Goal: Task Accomplishment & Management: Complete application form

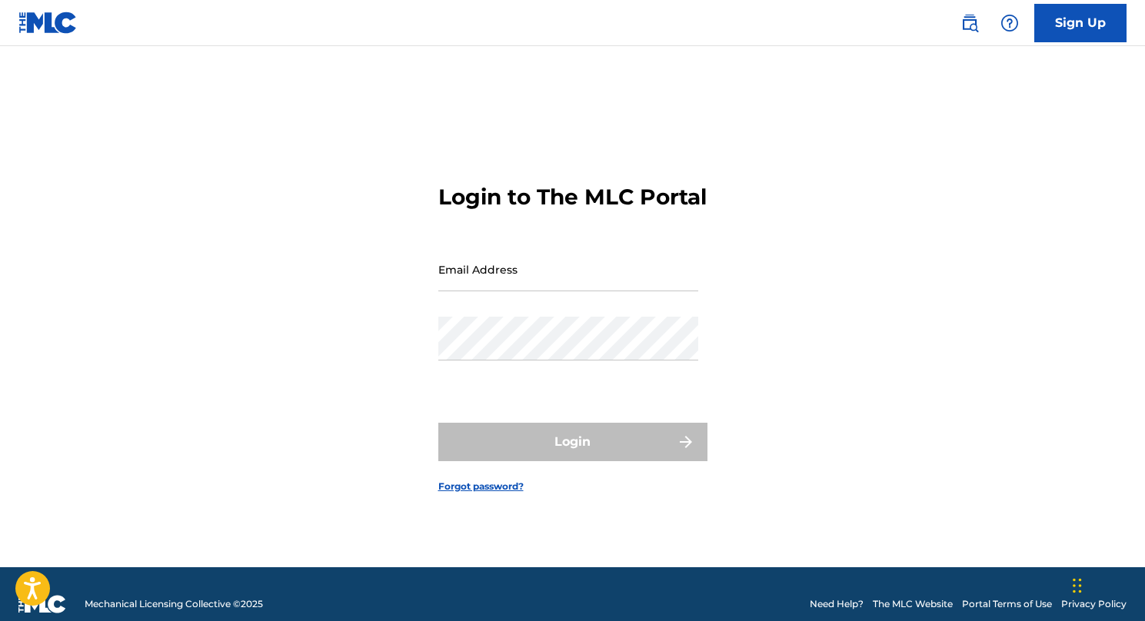
click at [1068, 22] on link "Sign Up" at bounding box center [1080, 23] width 92 height 38
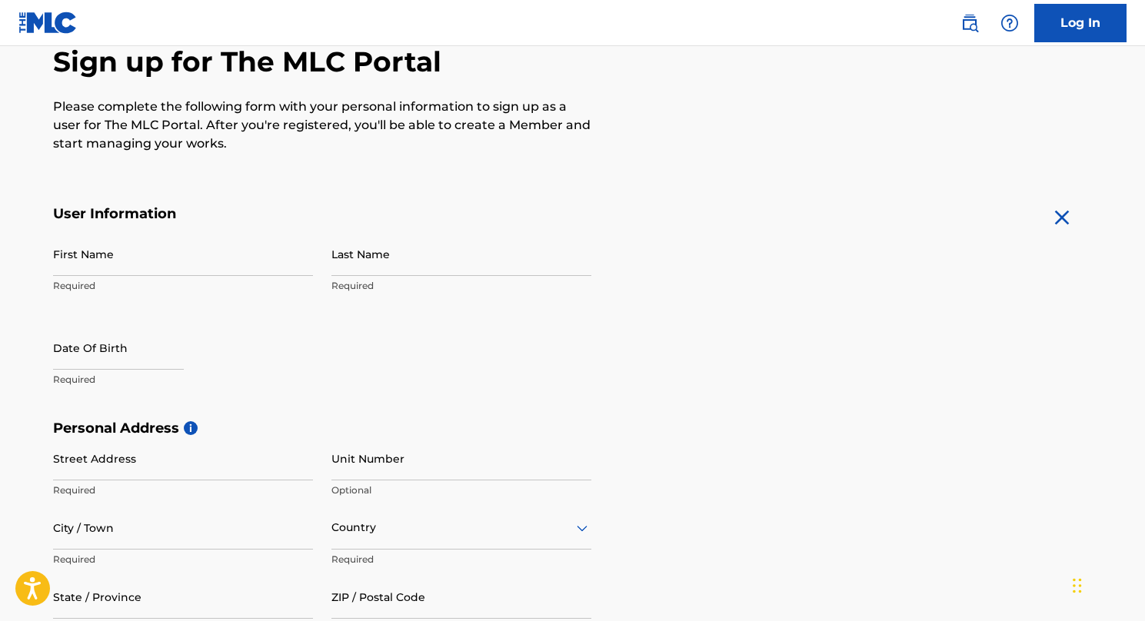
scroll to position [228, 0]
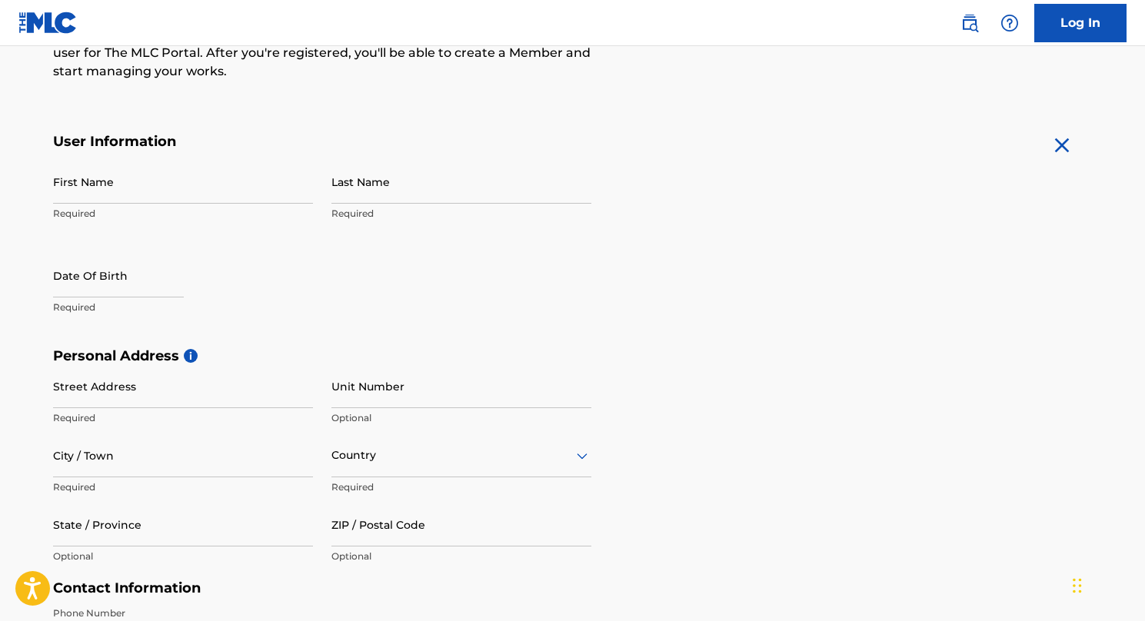
click at [168, 184] on input "First Name" at bounding box center [183, 182] width 260 height 44
type input "Camila"
type input "[PERSON_NAME]"
type input "[STREET_ADDRESS]"
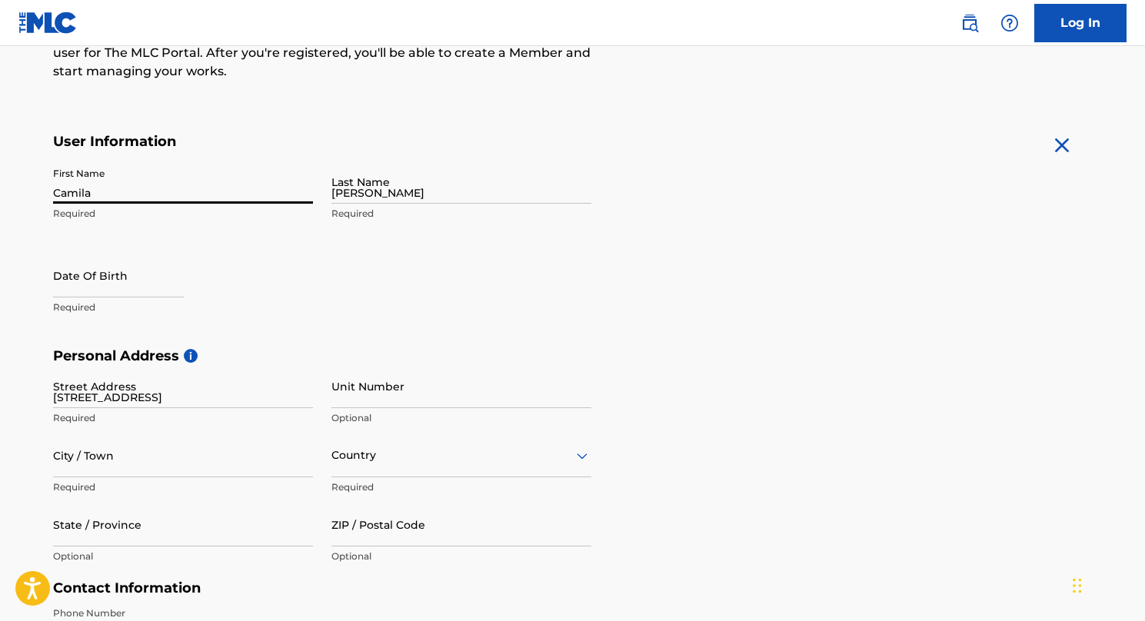
type input "[GEOGRAPHIC_DATA]"
type input "[US_STATE]"
type input "02215"
type input "857"
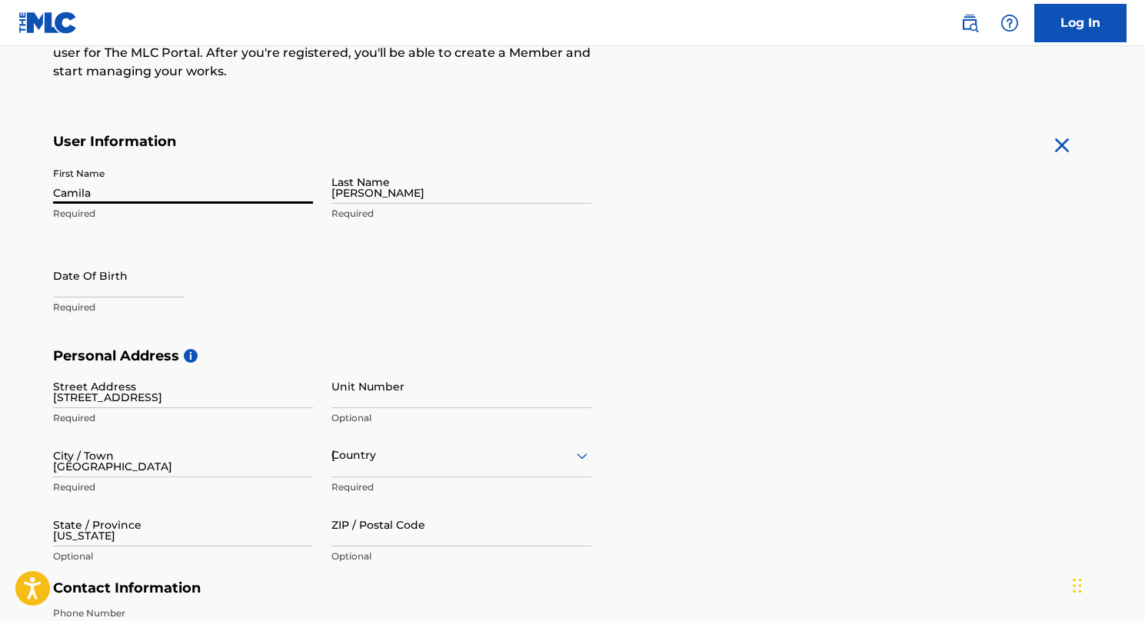
type input "8698010"
type input "[EMAIL_ADDRESS][DOMAIN_NAME]"
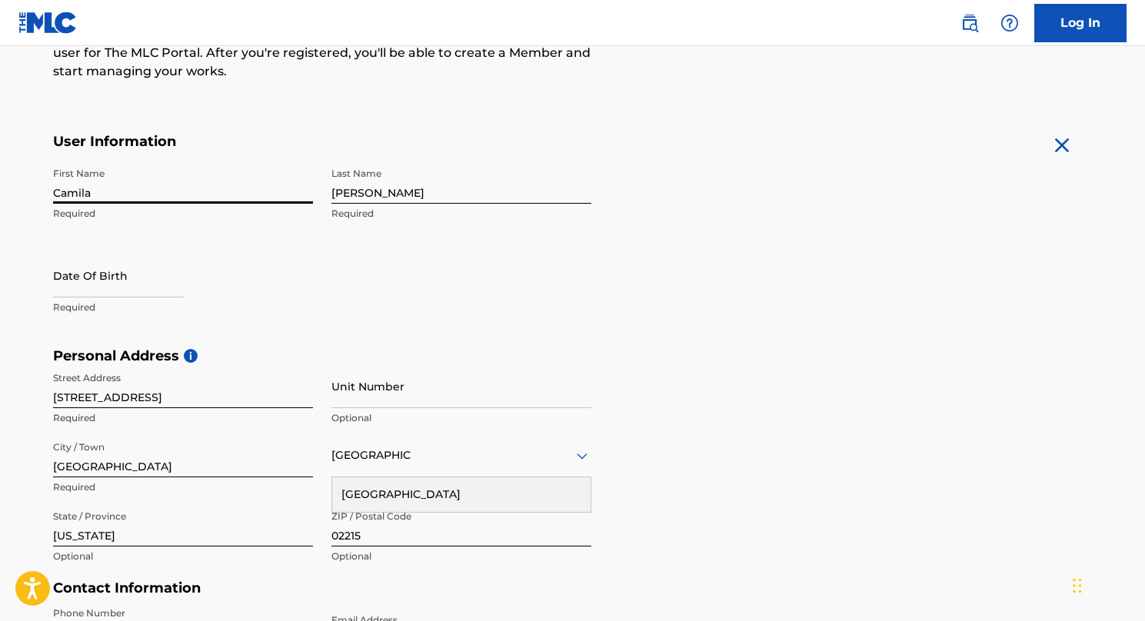
select select "8"
select select "2025"
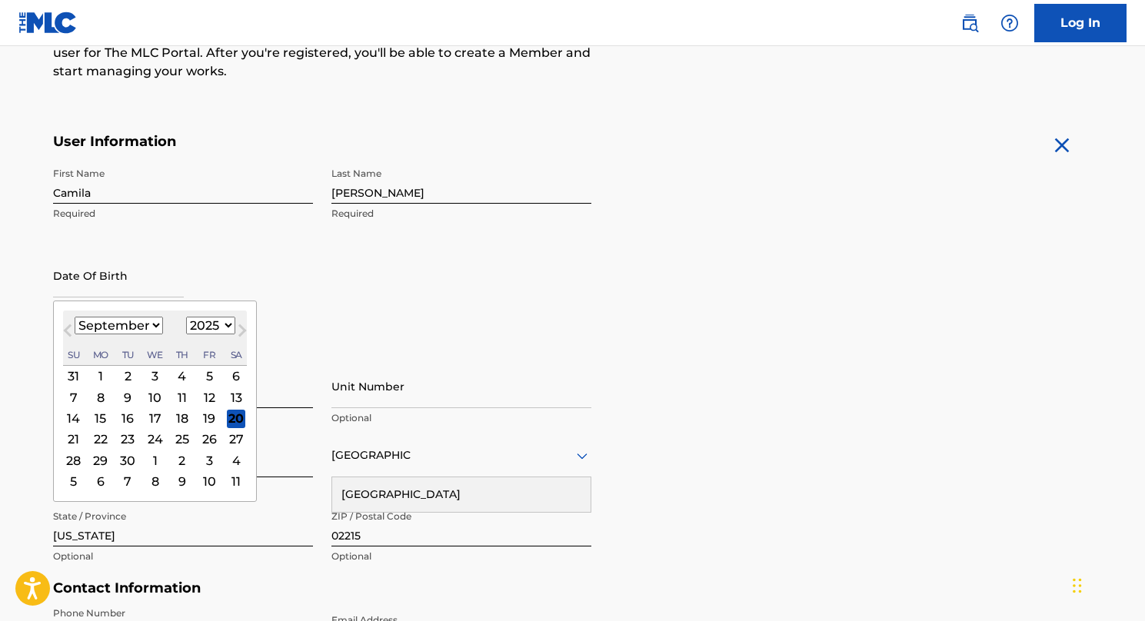
click at [155, 270] on input "text" at bounding box center [118, 276] width 131 height 44
type input "[DATE]"
click at [427, 260] on div "First Name Camila Required Last Name [PERSON_NAME] Required Date Of Birth Previ…" at bounding box center [322, 254] width 538 height 188
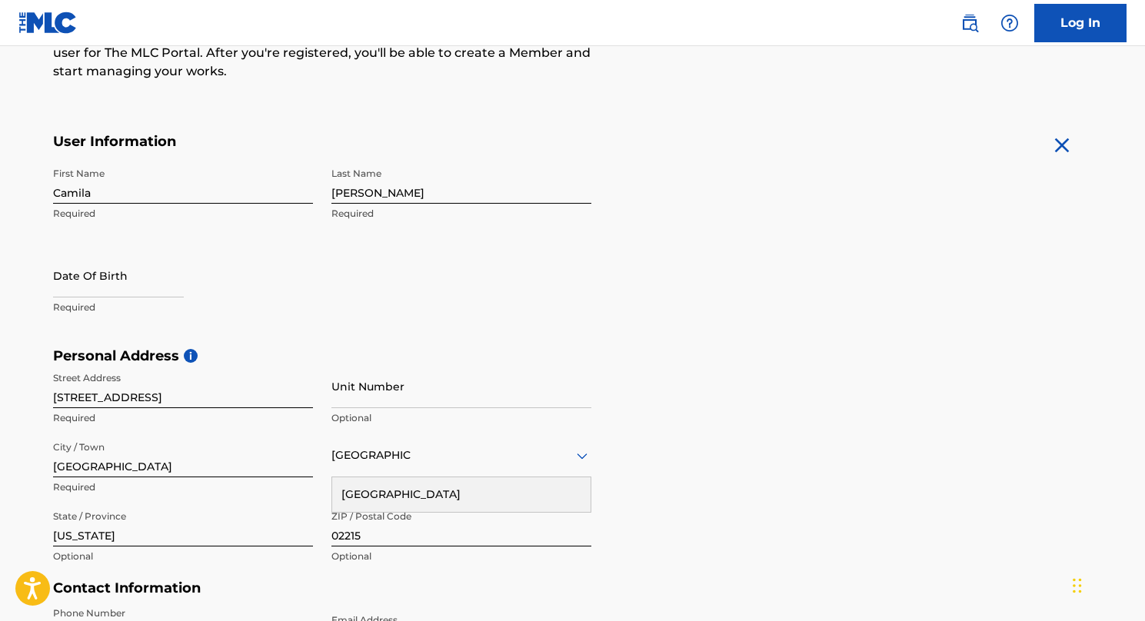
click at [108, 294] on input "text" at bounding box center [118, 276] width 131 height 44
select select "8"
select select "2025"
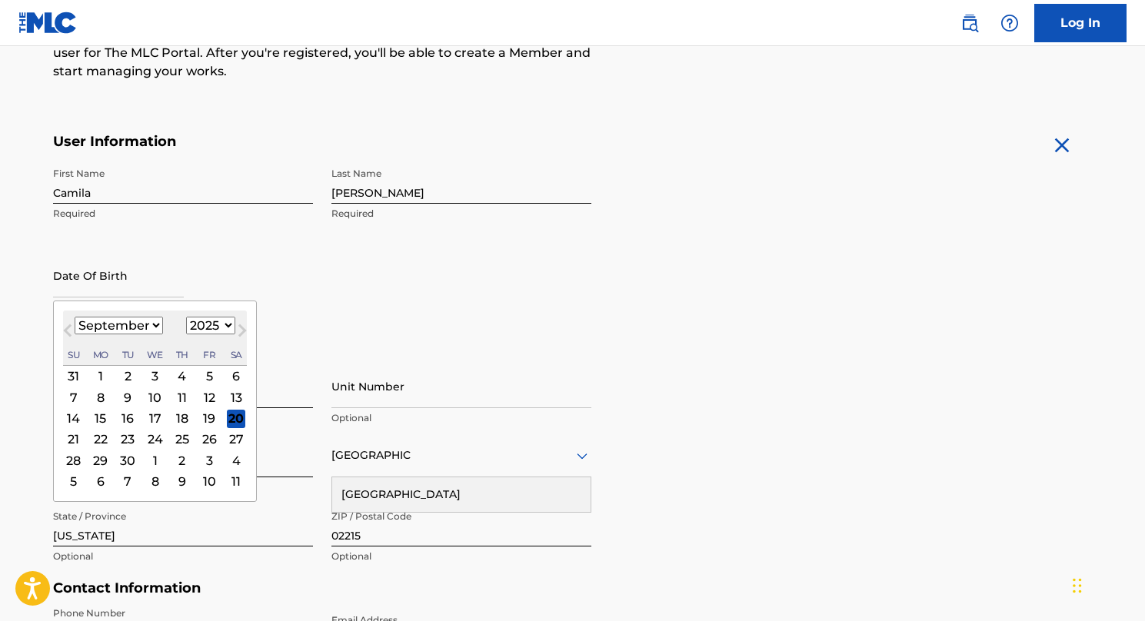
click at [154, 323] on select "January February March April May June July August September October November De…" at bounding box center [119, 326] width 88 height 18
select select "2"
click at [75, 317] on select "January February March April May June July August September October November De…" at bounding box center [119, 326] width 88 height 18
click at [208, 323] on select "1899 1900 1901 1902 1903 1904 1905 1906 1907 1908 1909 1910 1911 1912 1913 1914…" at bounding box center [210, 326] width 49 height 18
select select "2004"
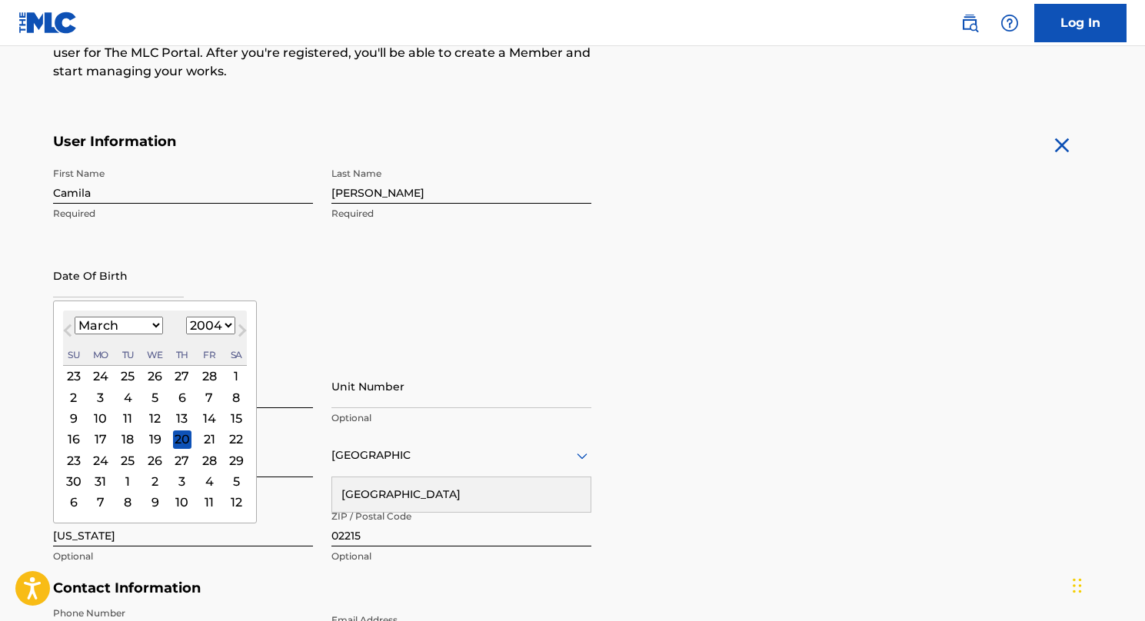
click at [186, 317] on select "1899 1900 1901 1902 1903 1904 1905 1906 1907 1908 1909 1910 1911 1912 1913 1914…" at bounding box center [210, 326] width 49 height 18
click at [131, 460] on div "30" at bounding box center [127, 460] width 18 height 18
type input "[DATE]"
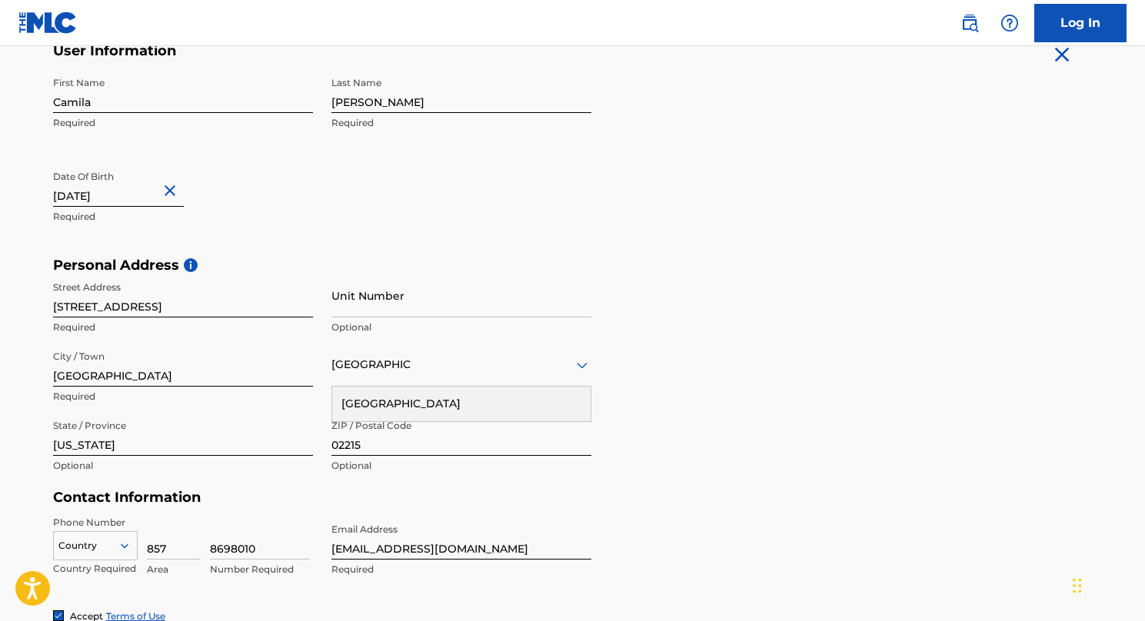
scroll to position [319, 0]
click at [382, 393] on div "[GEOGRAPHIC_DATA]" at bounding box center [461, 403] width 258 height 35
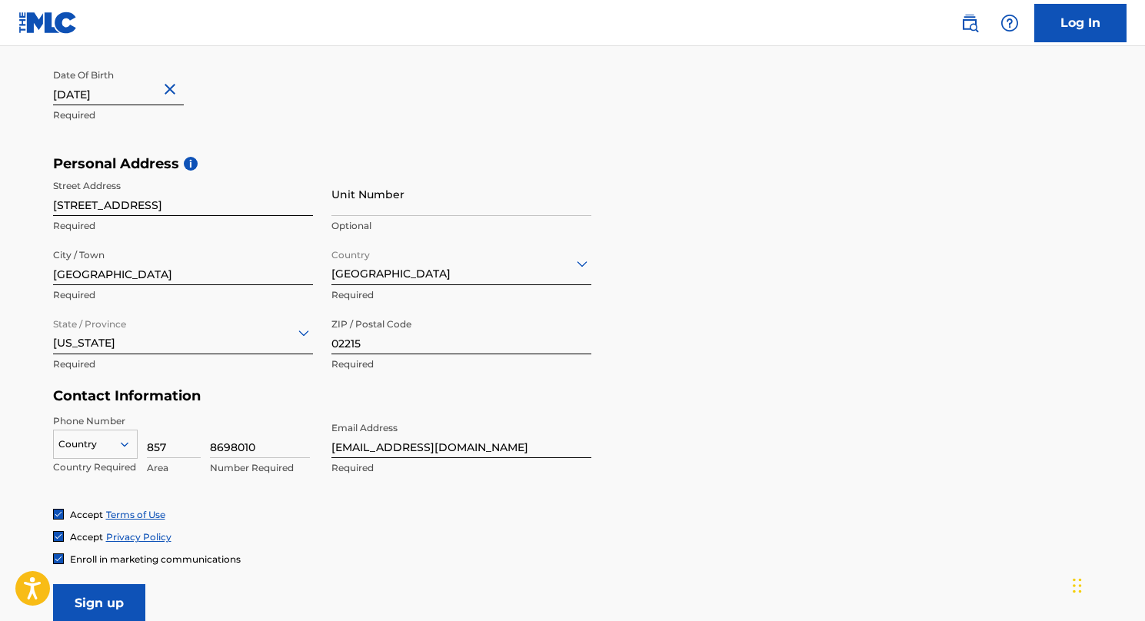
scroll to position [428, 0]
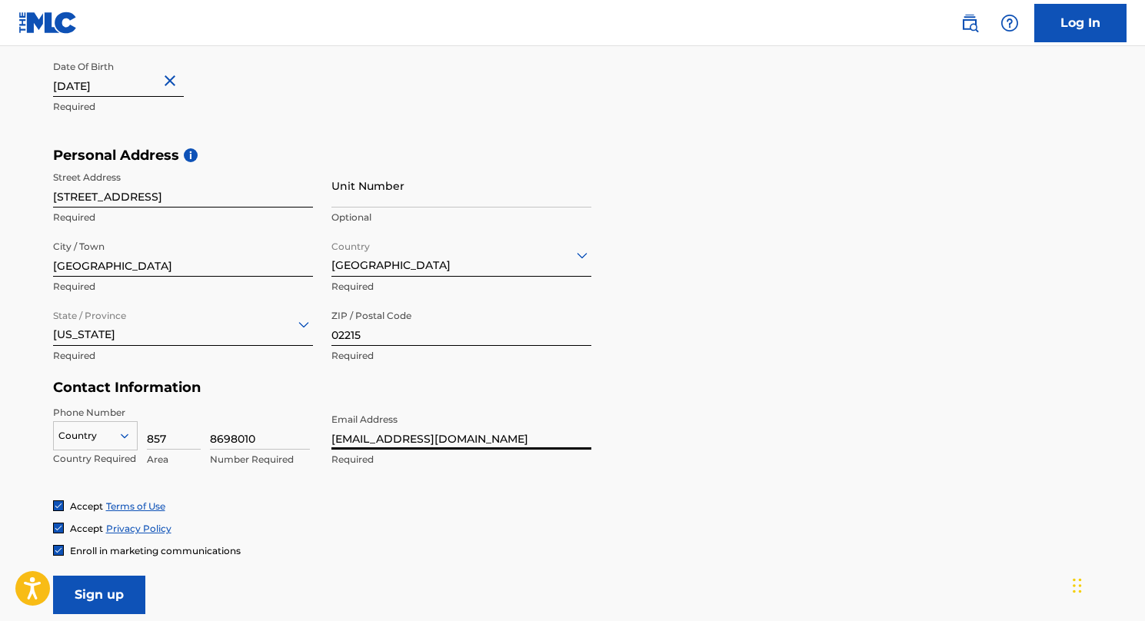
drag, startPoint x: 465, startPoint y: 447, endPoint x: 326, endPoint y: 442, distance: 139.2
click at [326, 442] on div "Phone Number Country Country Required 857 Area 8698010 Number Required Email Ad…" at bounding box center [322, 453] width 538 height 94
type input "[EMAIL_ADDRESS][DOMAIN_NAME]"
click at [641, 561] on form "User Information First Name Camila Required Last Name [PERSON_NAME] Required Da…" at bounding box center [573, 273] width 1040 height 682
click at [152, 588] on form "User Information First Name Camila Required Last Name [PERSON_NAME] Required Da…" at bounding box center [573, 273] width 1040 height 682
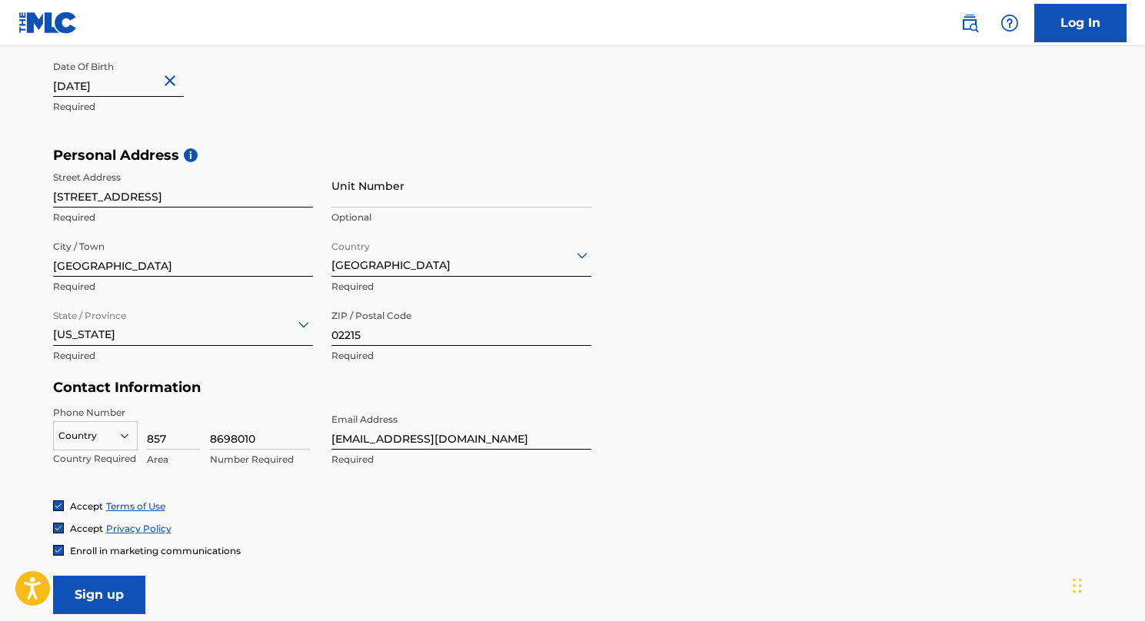
click at [114, 594] on input "Sign up" at bounding box center [99, 595] width 92 height 38
click at [229, 523] on div "Accept Privacy Policy" at bounding box center [573, 528] width 1040 height 13
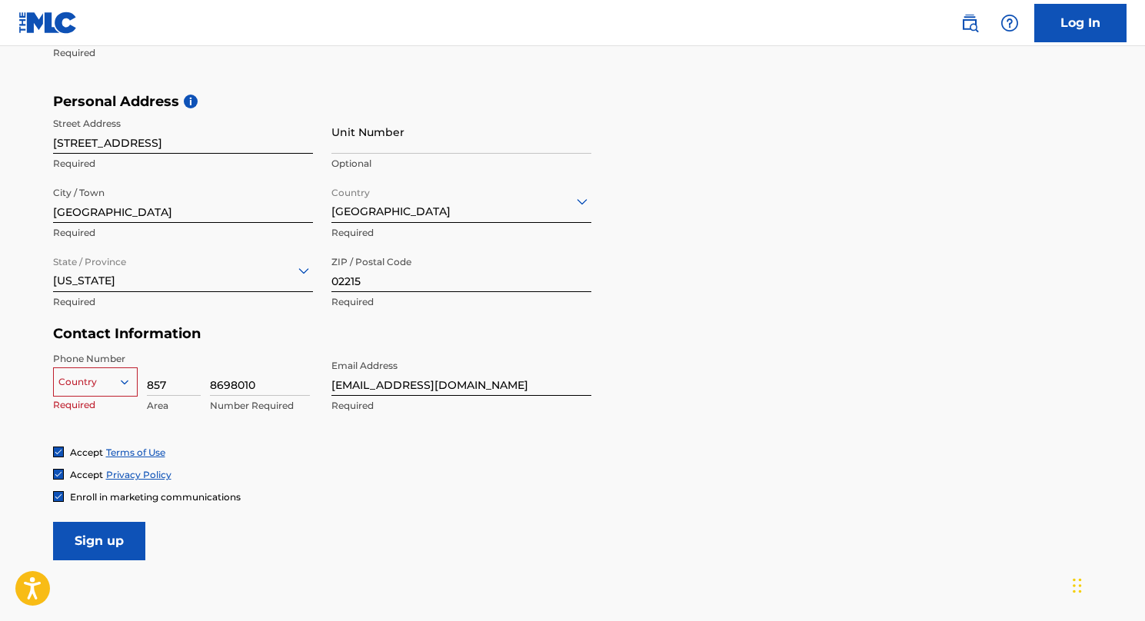
click at [78, 391] on div "Country" at bounding box center [95, 379] width 85 height 23
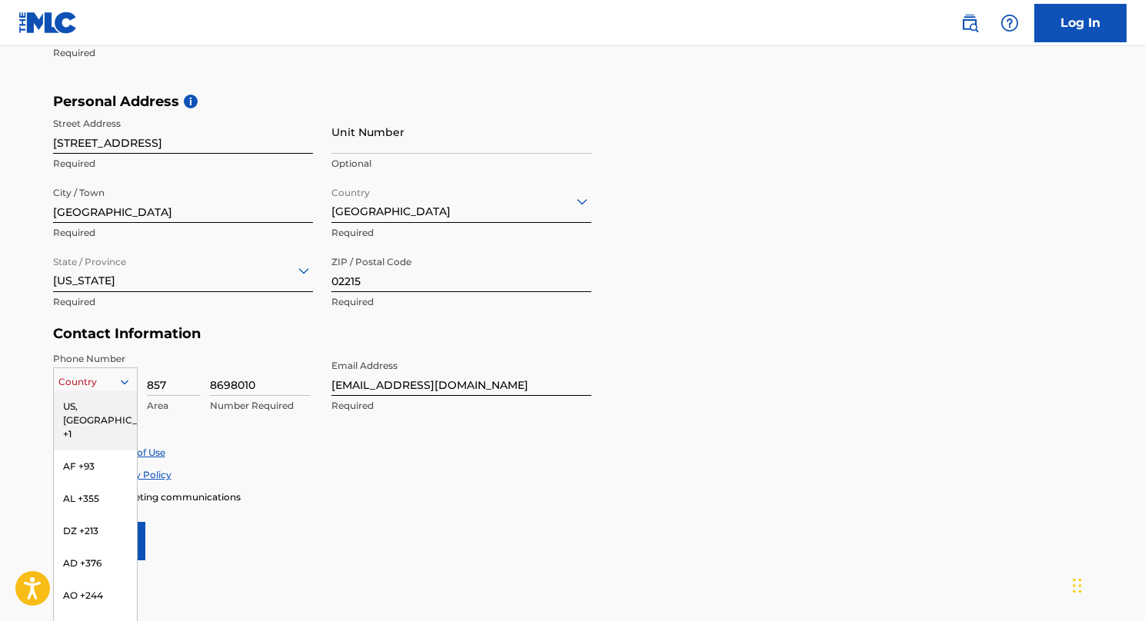
click at [77, 411] on div "US, [GEOGRAPHIC_DATA] +1" at bounding box center [95, 421] width 83 height 60
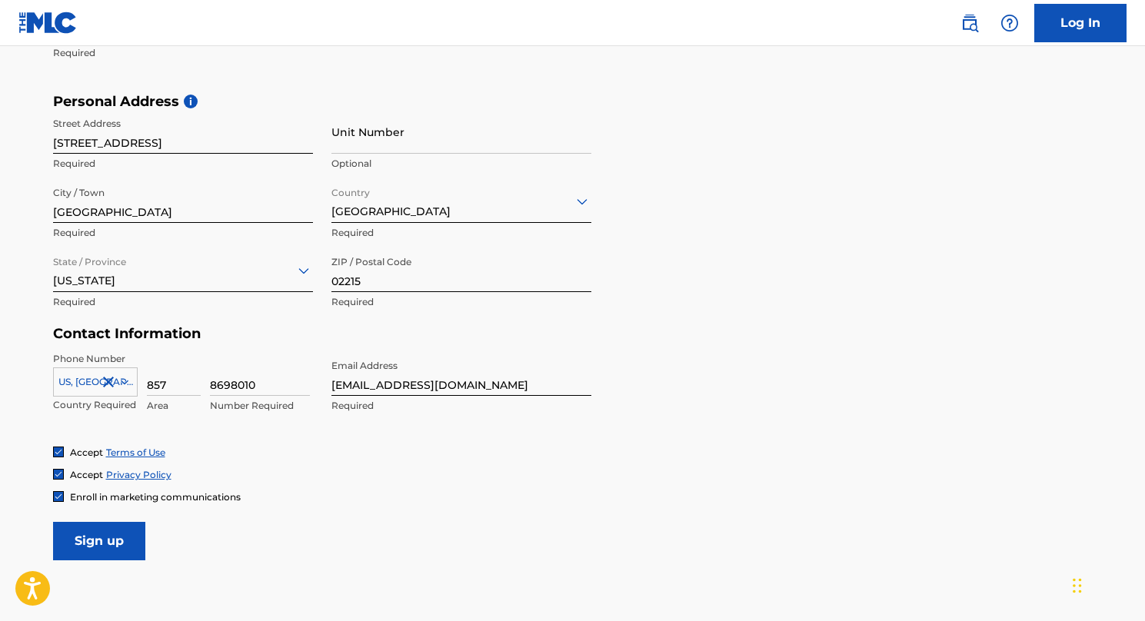
click at [96, 547] on input "Sign up" at bounding box center [99, 541] width 92 height 38
